Goal: Task Accomplishment & Management: Manage account settings

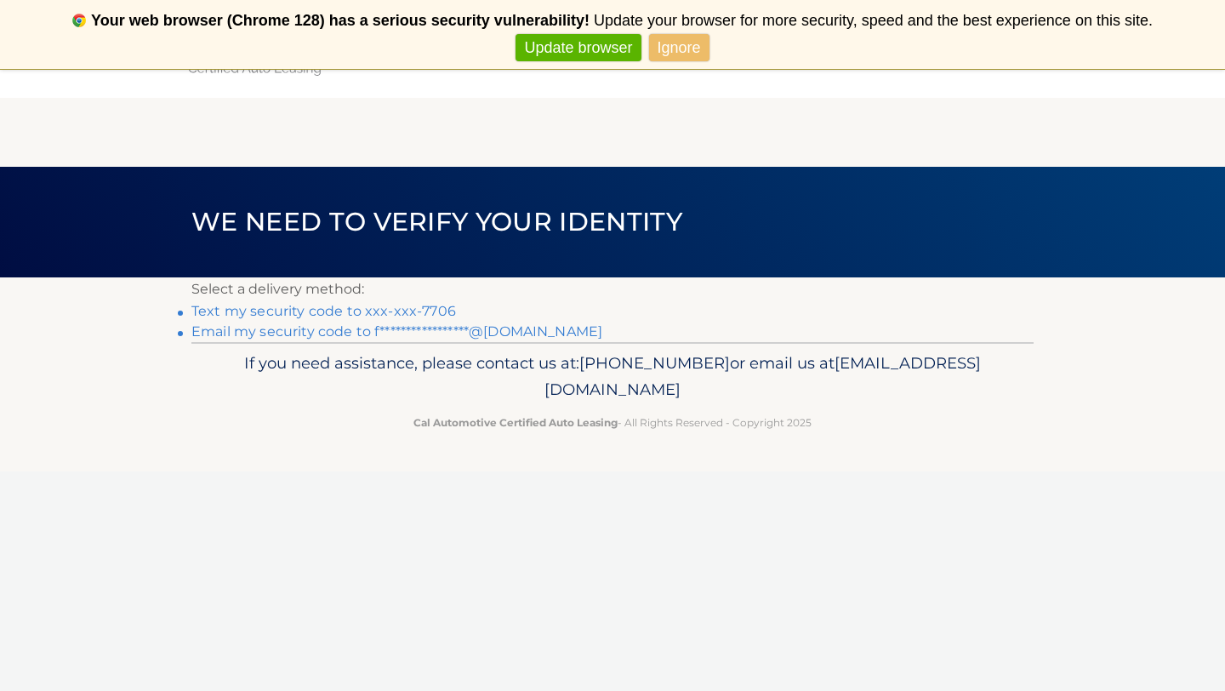
click at [385, 311] on link "Text my security code to xxx-xxx-7706" at bounding box center [323, 311] width 265 height 16
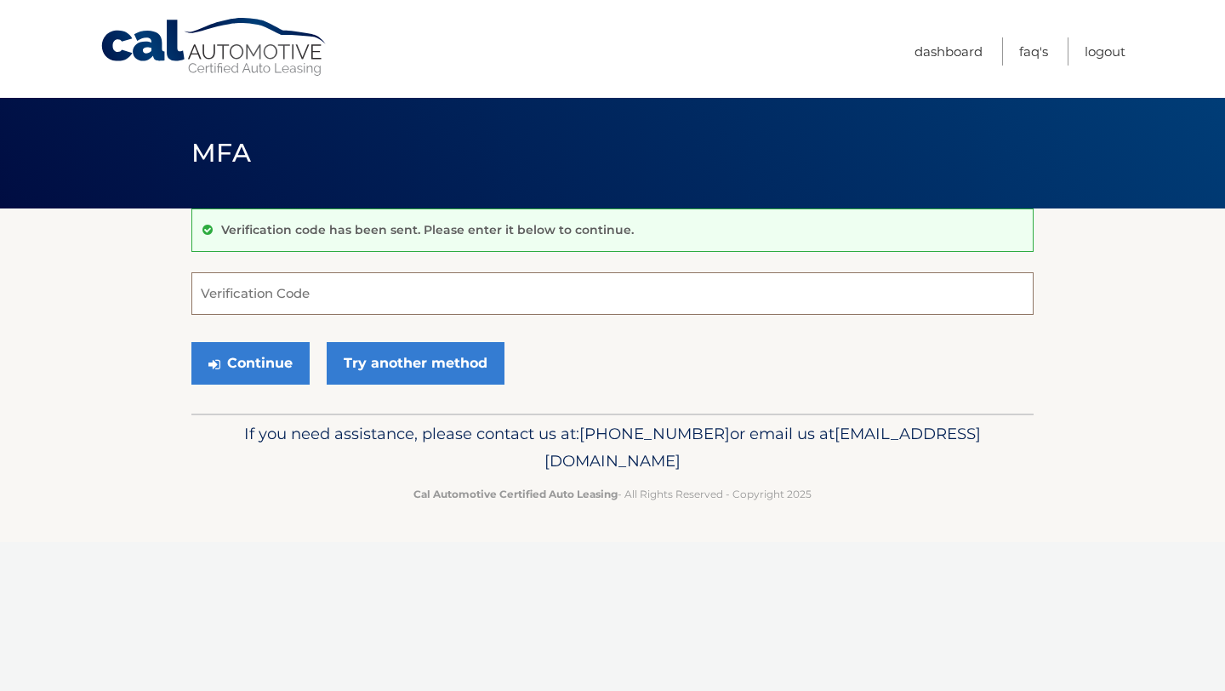
click at [395, 299] on input "Verification Code" at bounding box center [612, 293] width 842 height 43
type input "724615"
click at [261, 362] on button "Continue" at bounding box center [250, 363] width 118 height 43
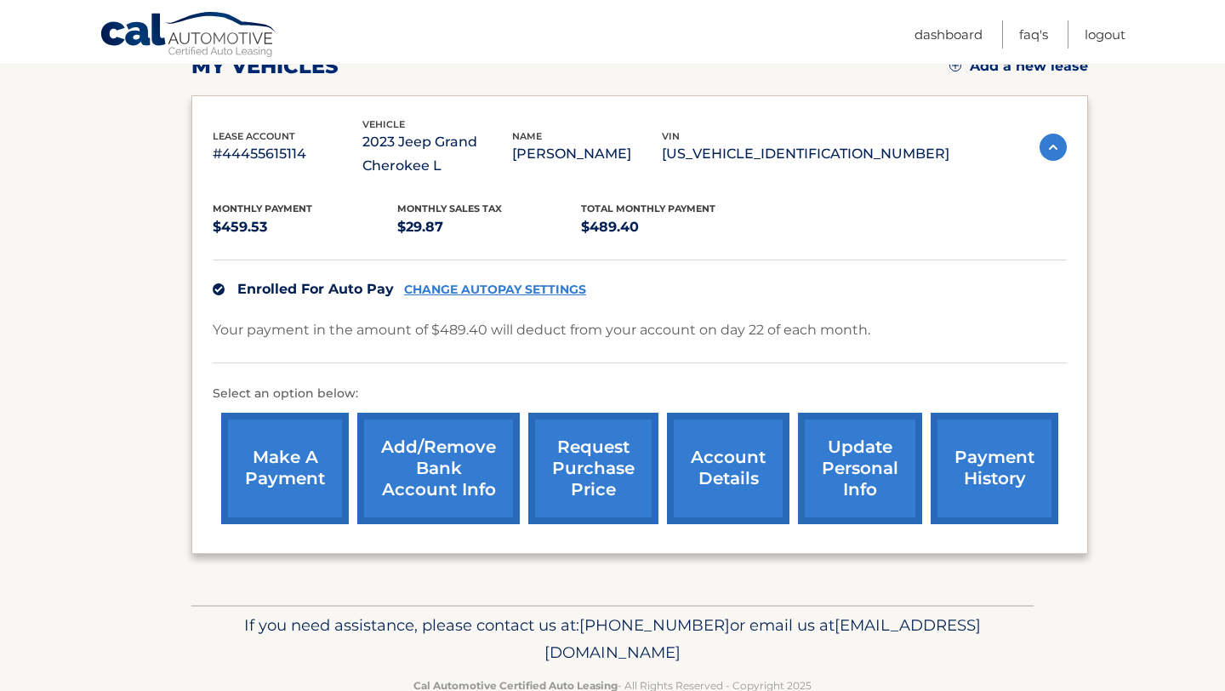
scroll to position [256, 0]
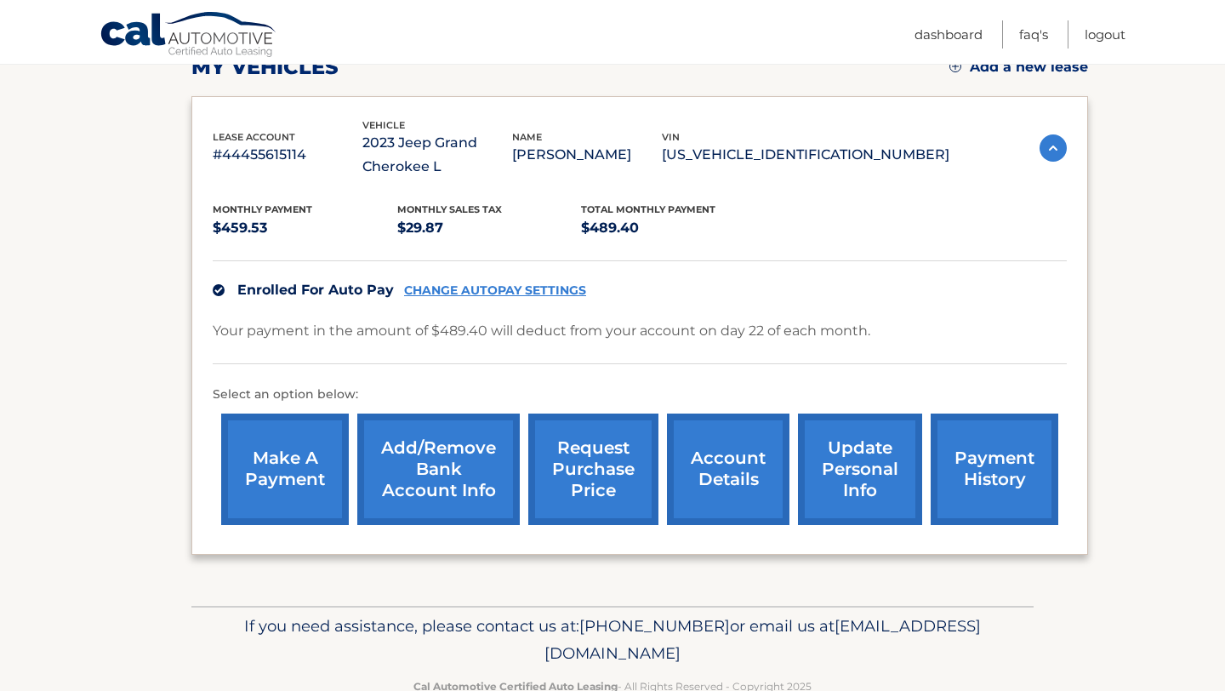
click at [713, 441] on link "account details" at bounding box center [728, 468] width 122 height 111
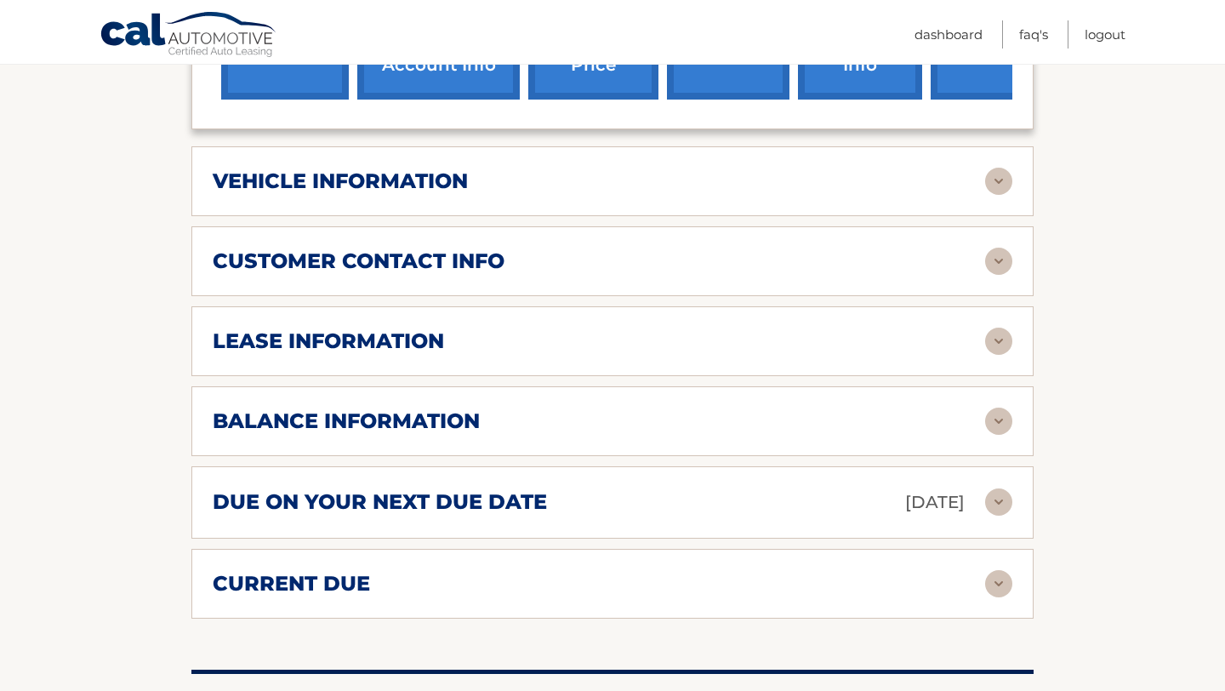
scroll to position [729, 0]
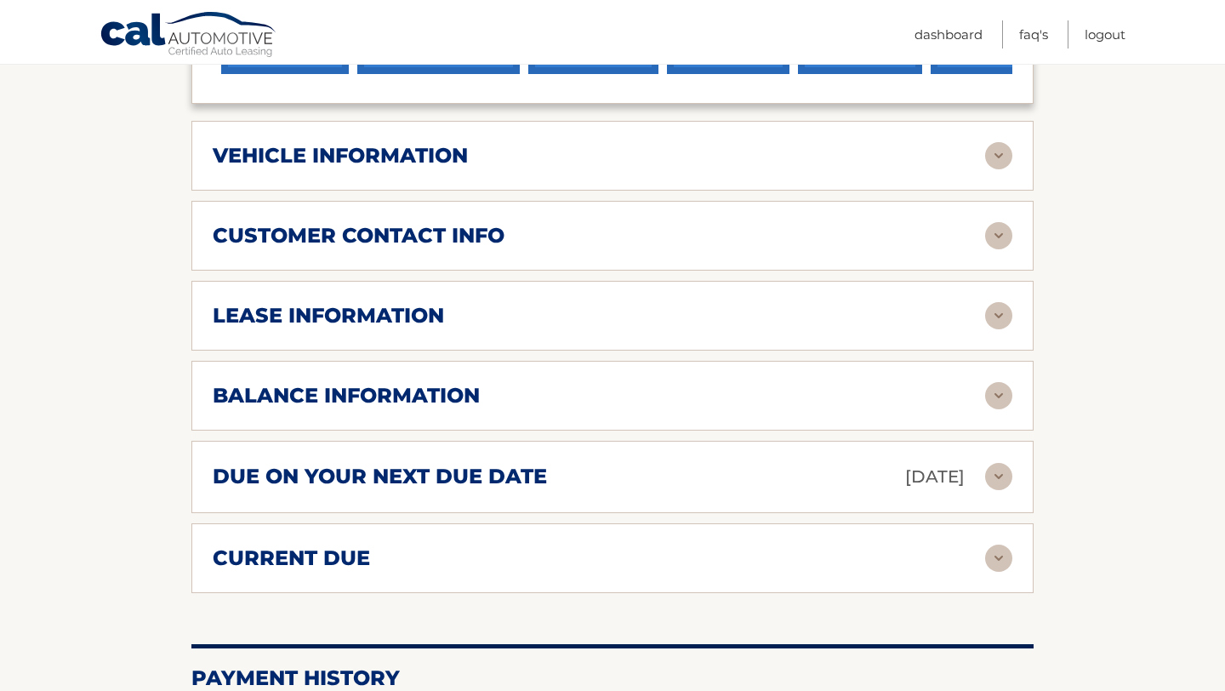
click at [1004, 321] on img at bounding box center [998, 315] width 27 height 27
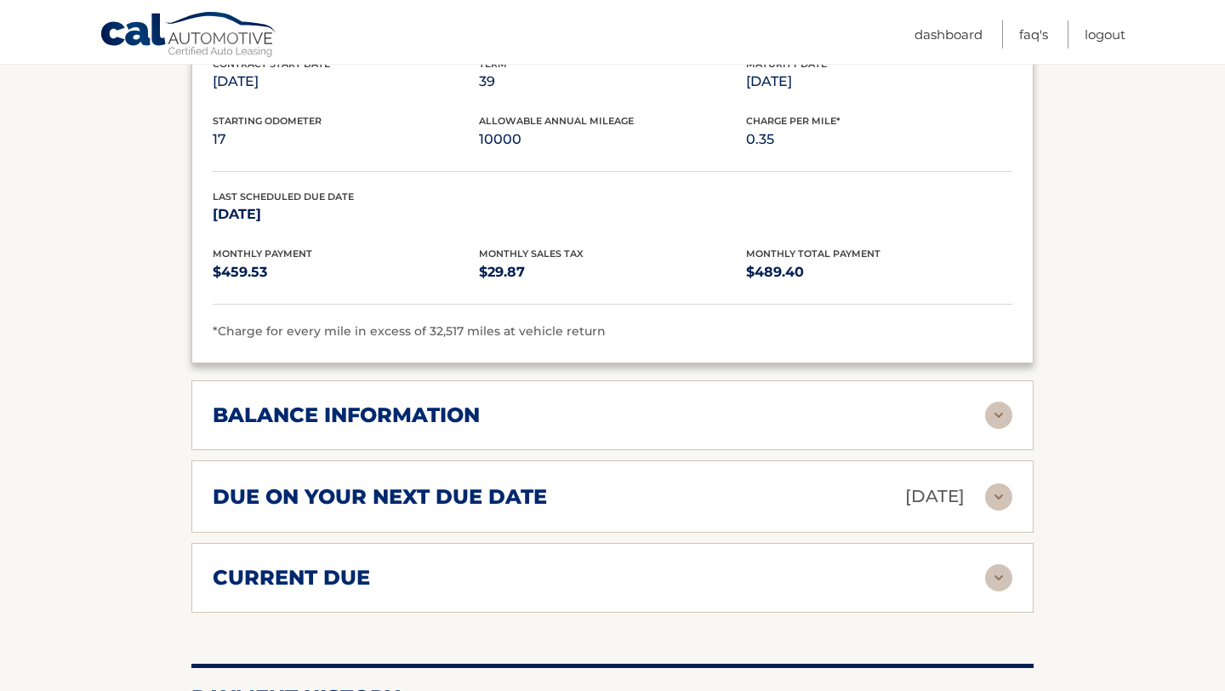
scroll to position [1029, 0]
click at [996, 419] on img at bounding box center [998, 414] width 27 height 27
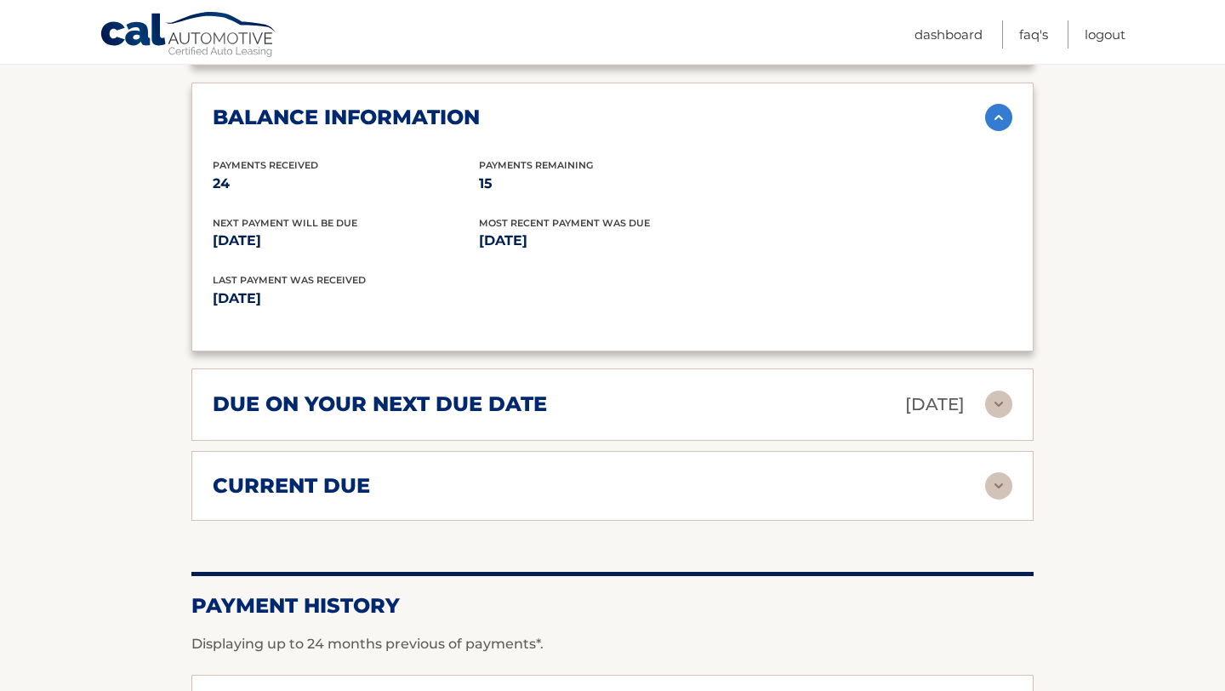
scroll to position [1327, 0]
click at [992, 479] on img at bounding box center [998, 484] width 27 height 27
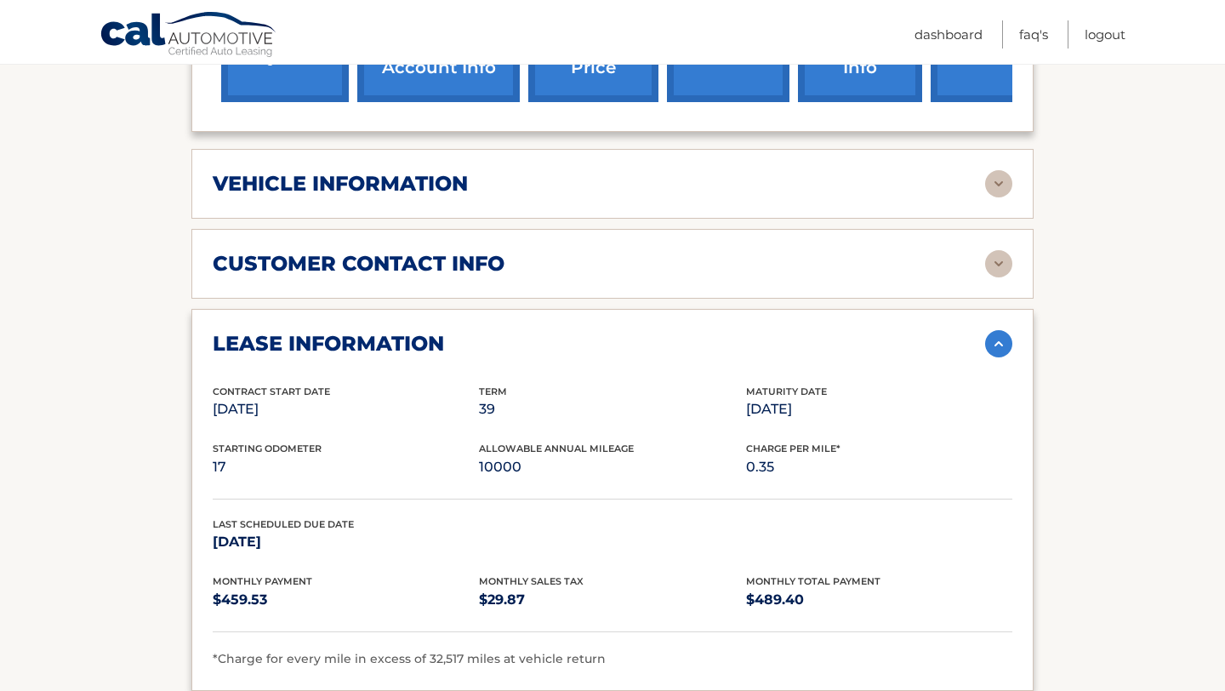
scroll to position [721, 0]
